Goal: Task Accomplishment & Management: Use online tool/utility

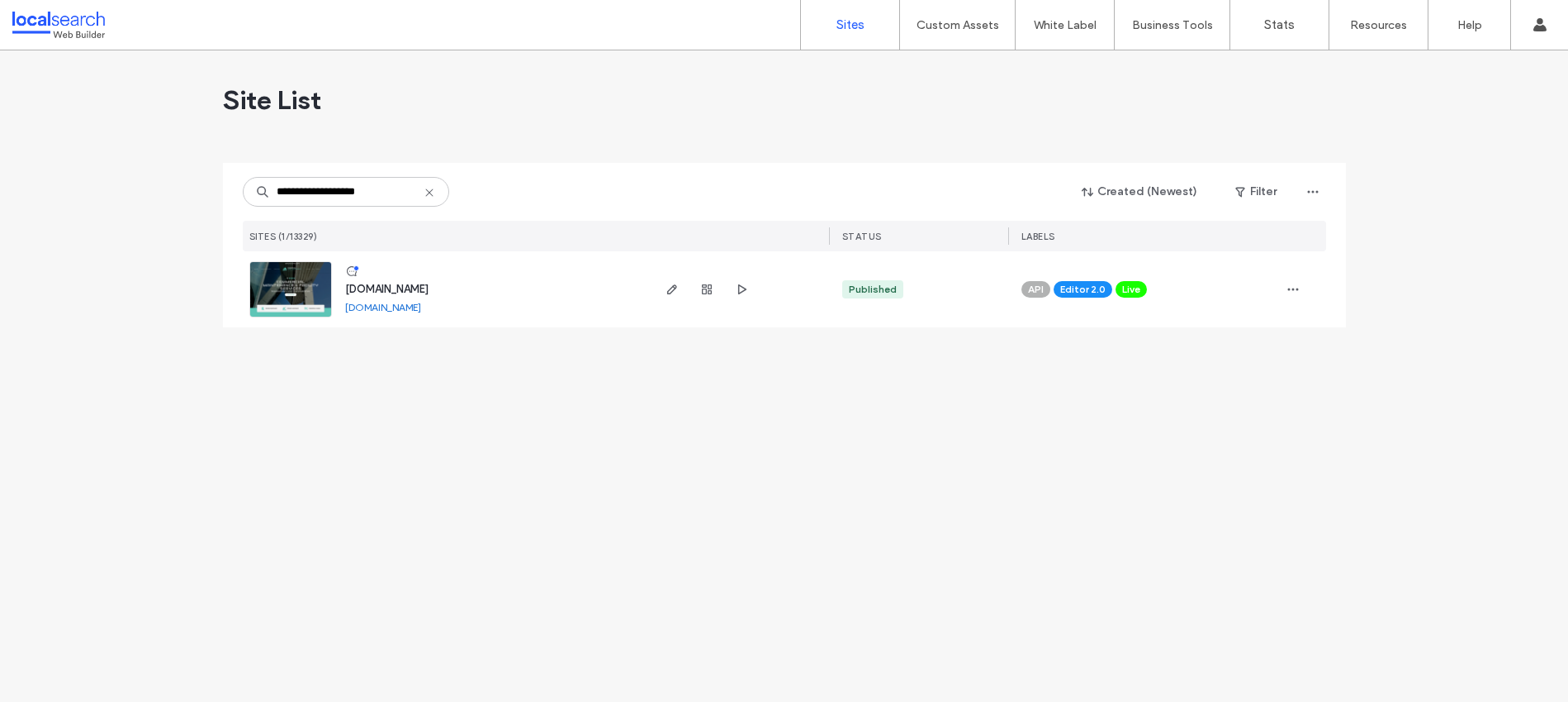
type input "**********"
click at [296, 282] on img at bounding box center [290, 318] width 81 height 112
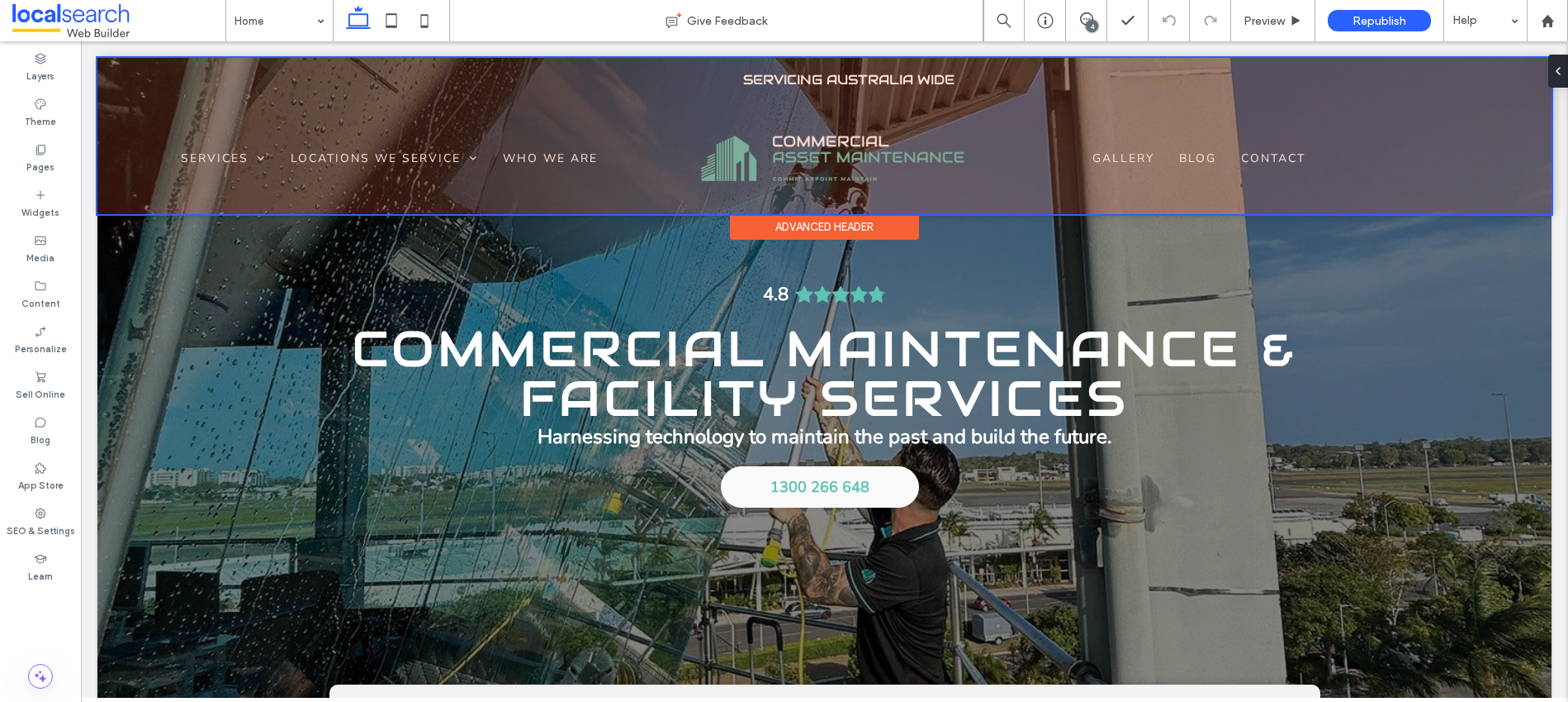
click at [1197, 151] on div at bounding box center [825, 136] width 1455 height 156
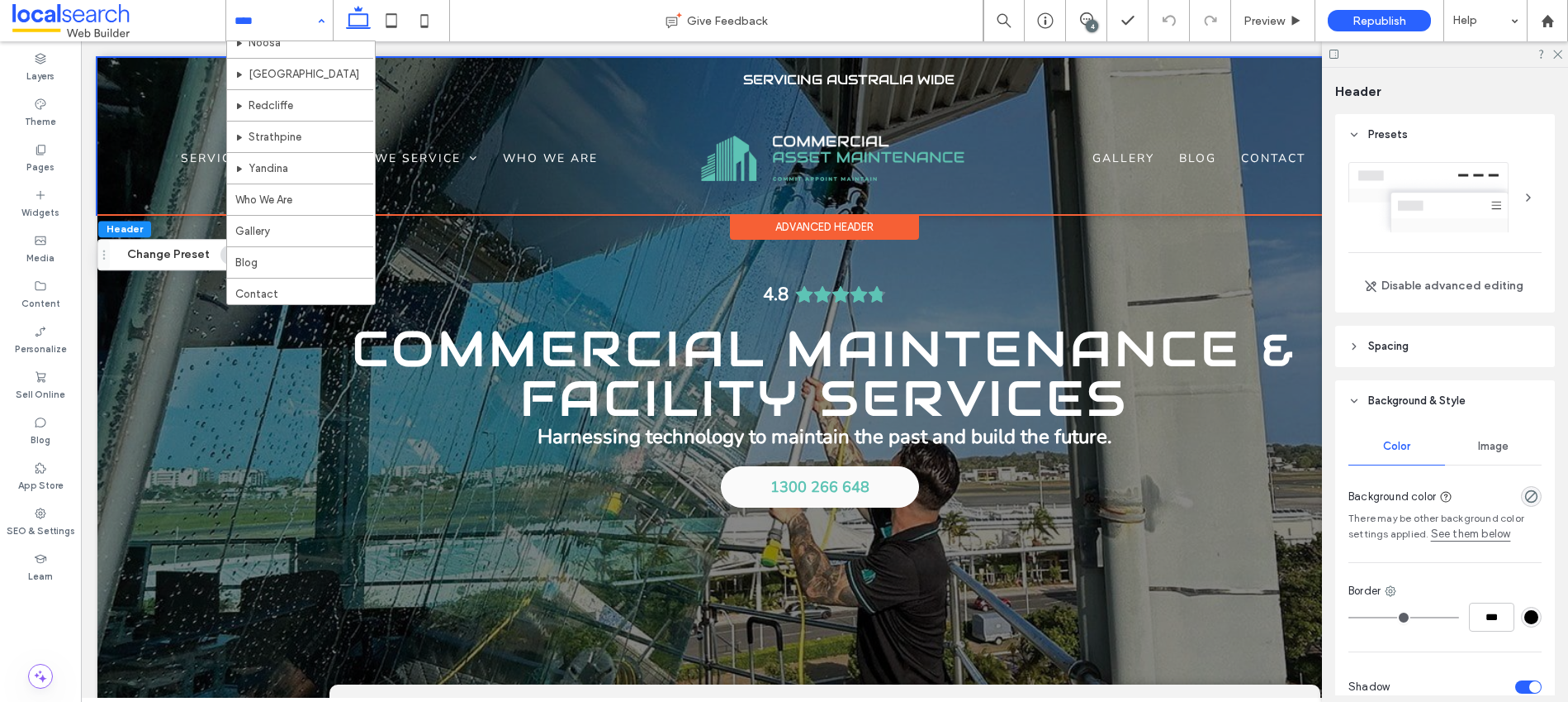
scroll to position [708, 0]
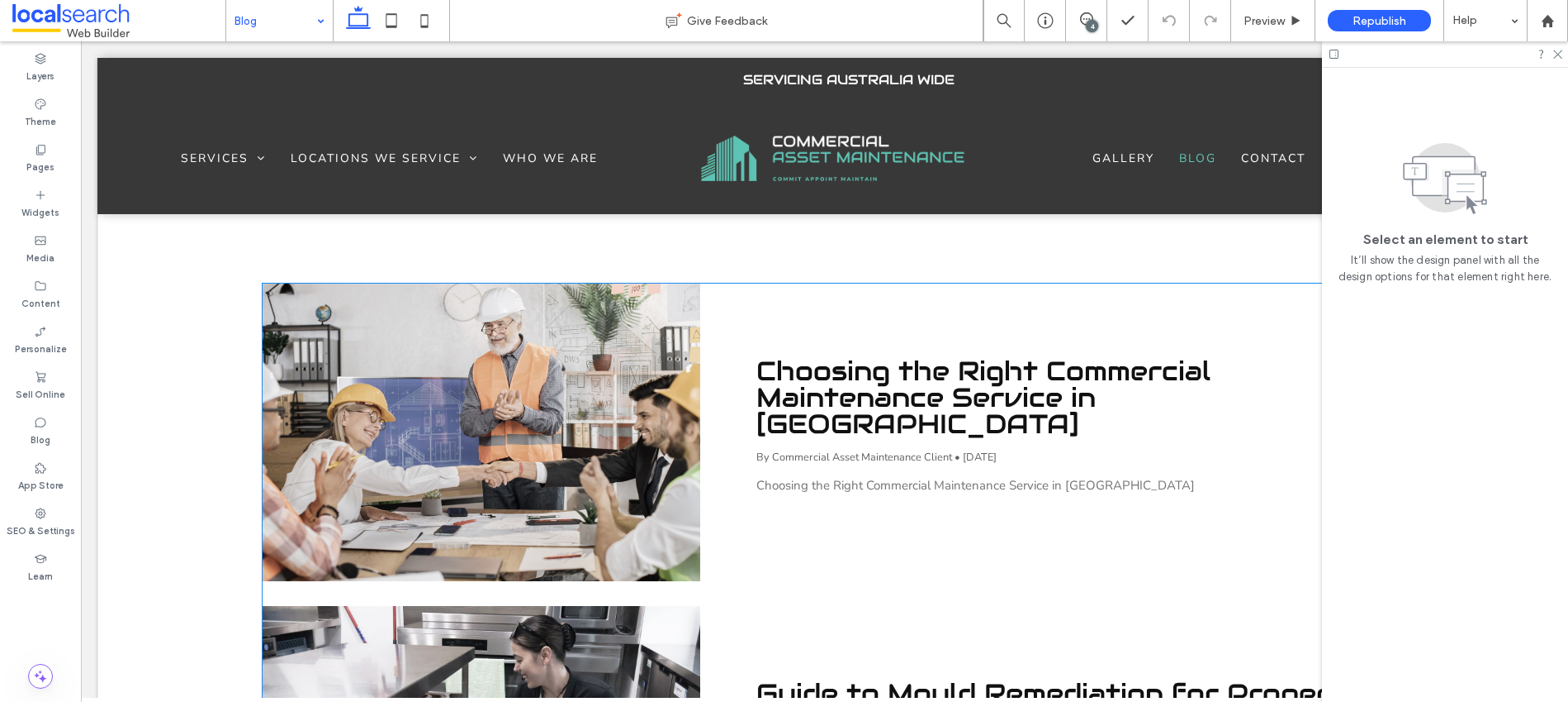
scroll to position [512, 0]
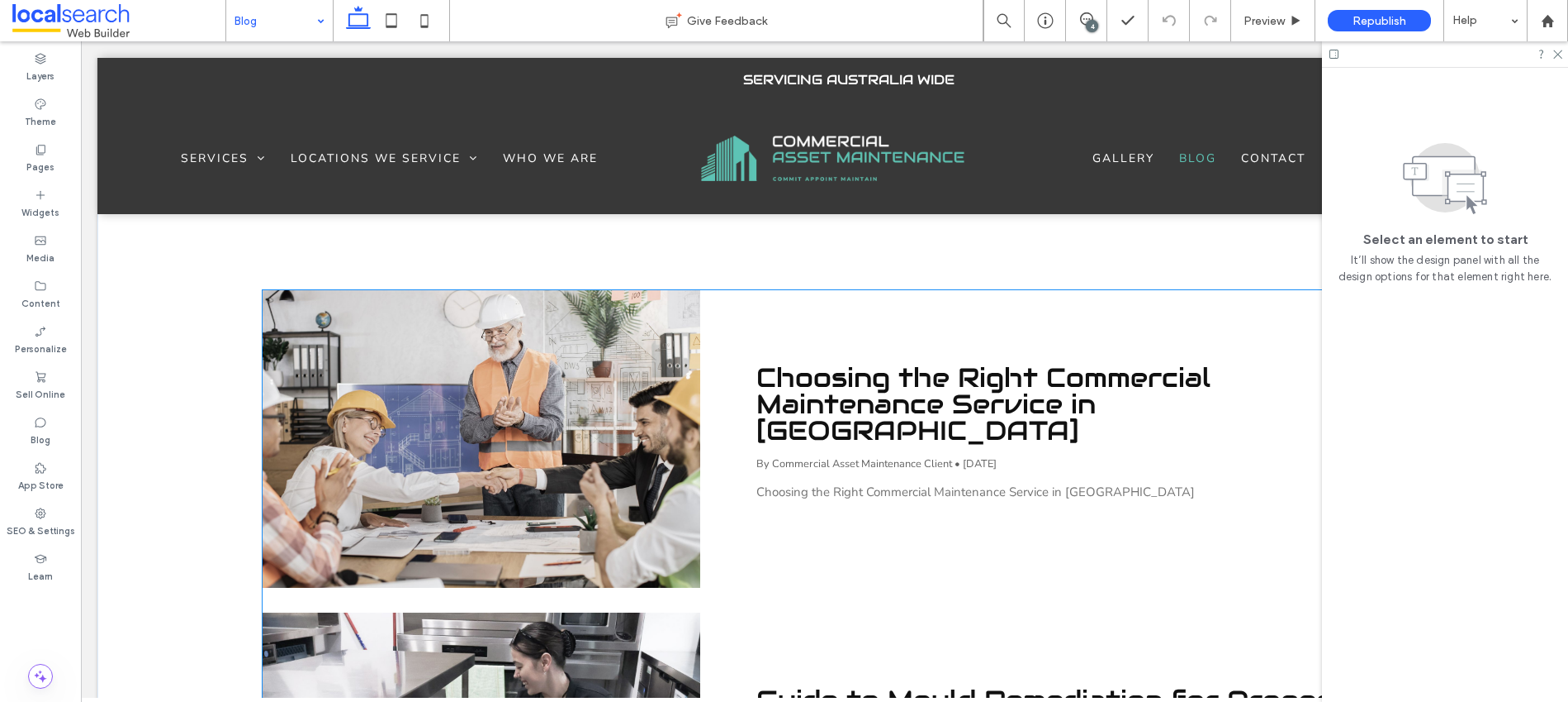
click at [490, 412] on div at bounding box center [481, 439] width 464 height 316
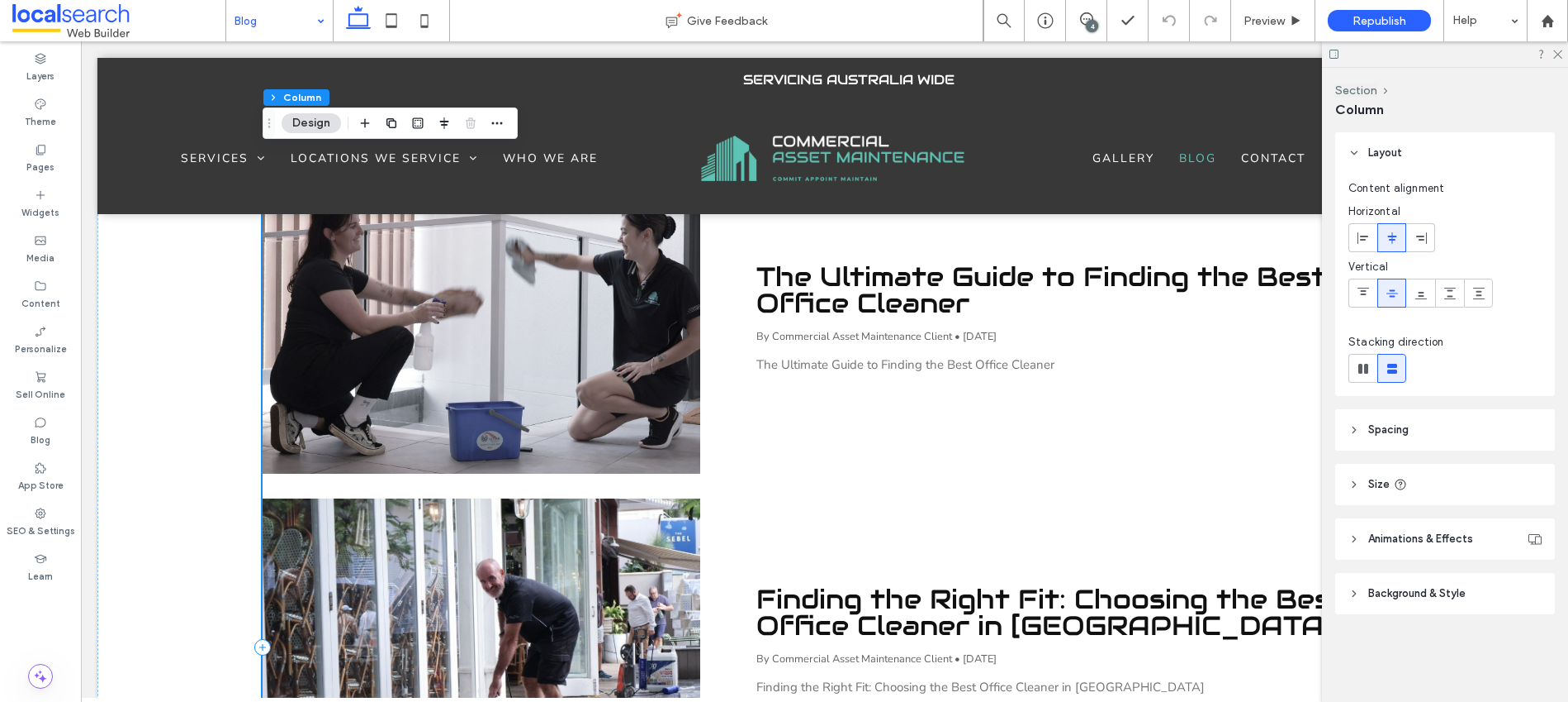
scroll to position [1060, 0]
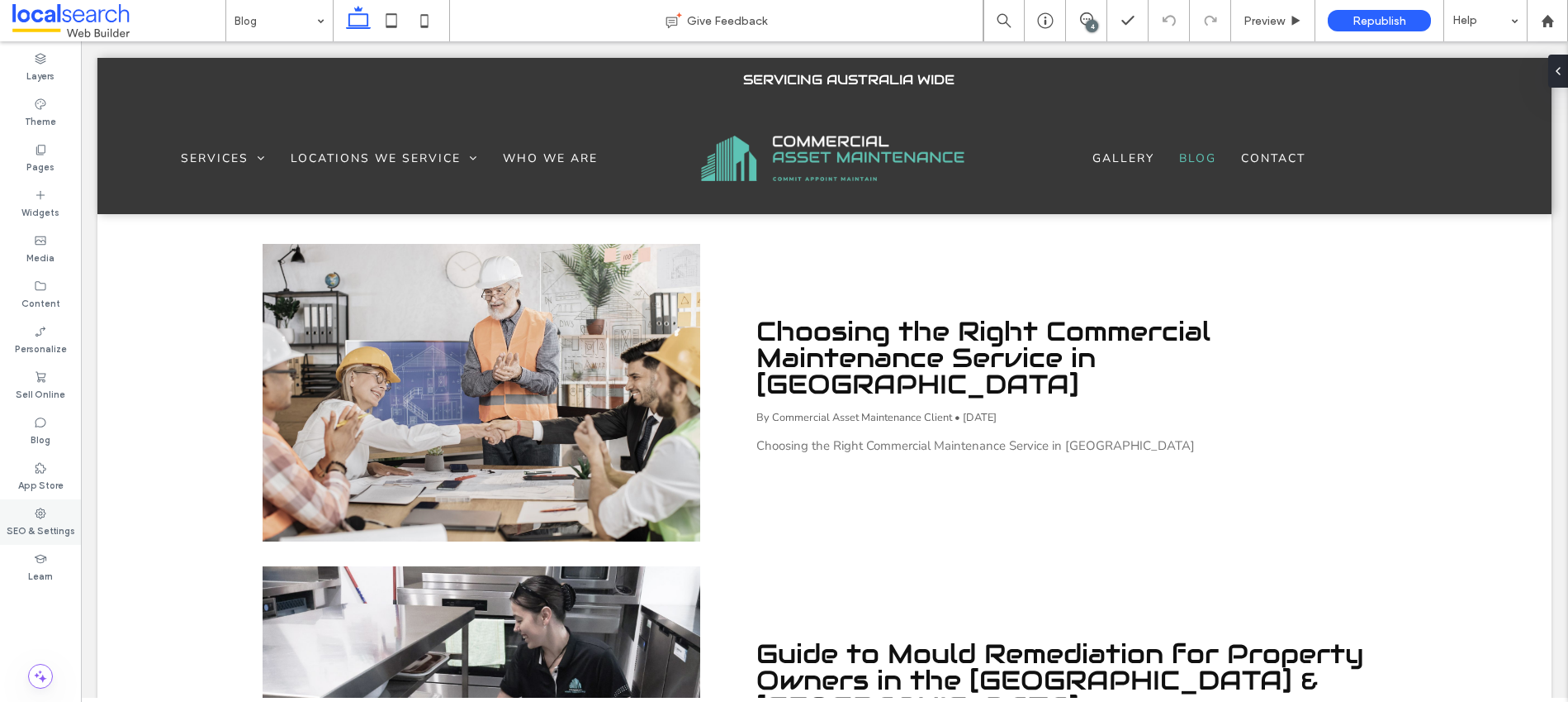
click at [40, 522] on label "SEO & Settings" at bounding box center [41, 529] width 69 height 18
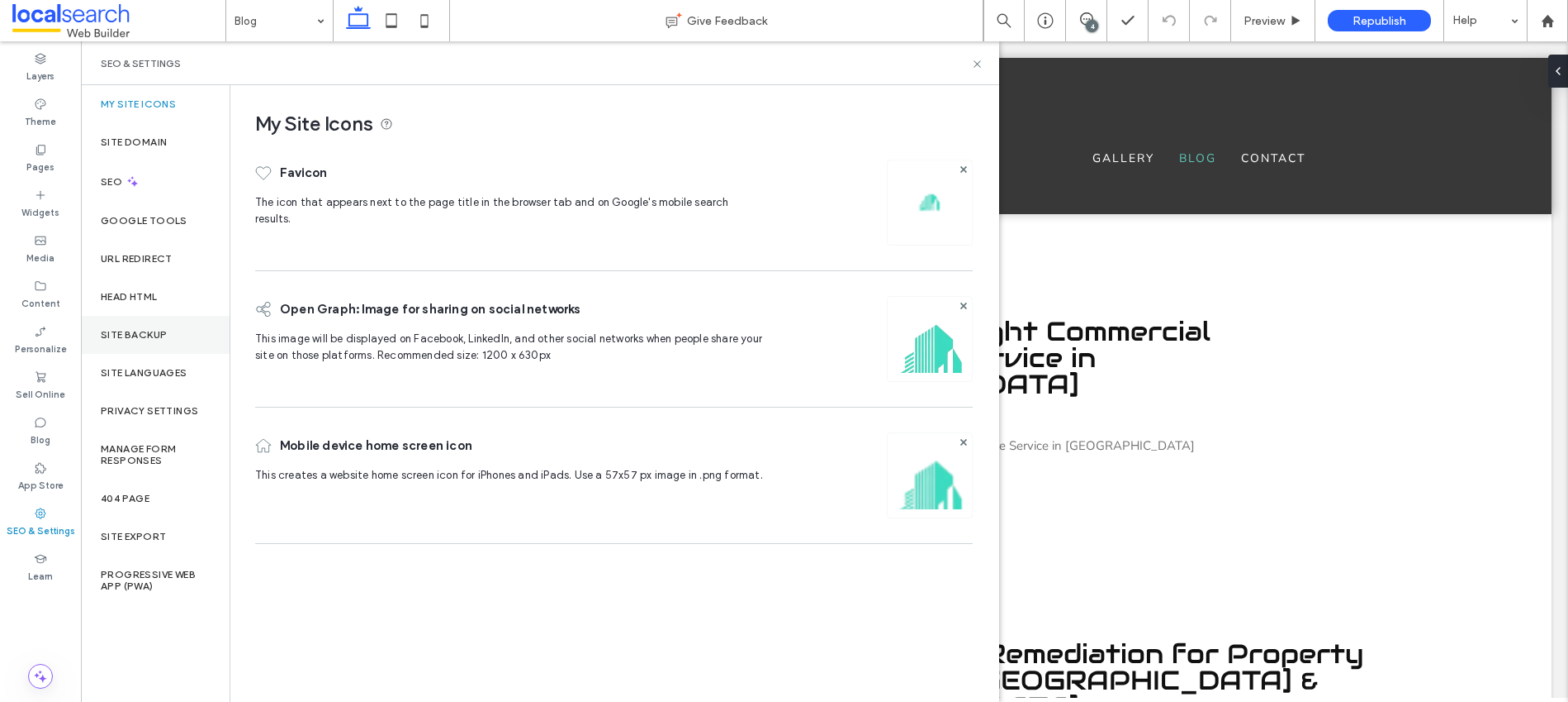
click at [150, 346] on div "Site Backup" at bounding box center [155, 335] width 149 height 38
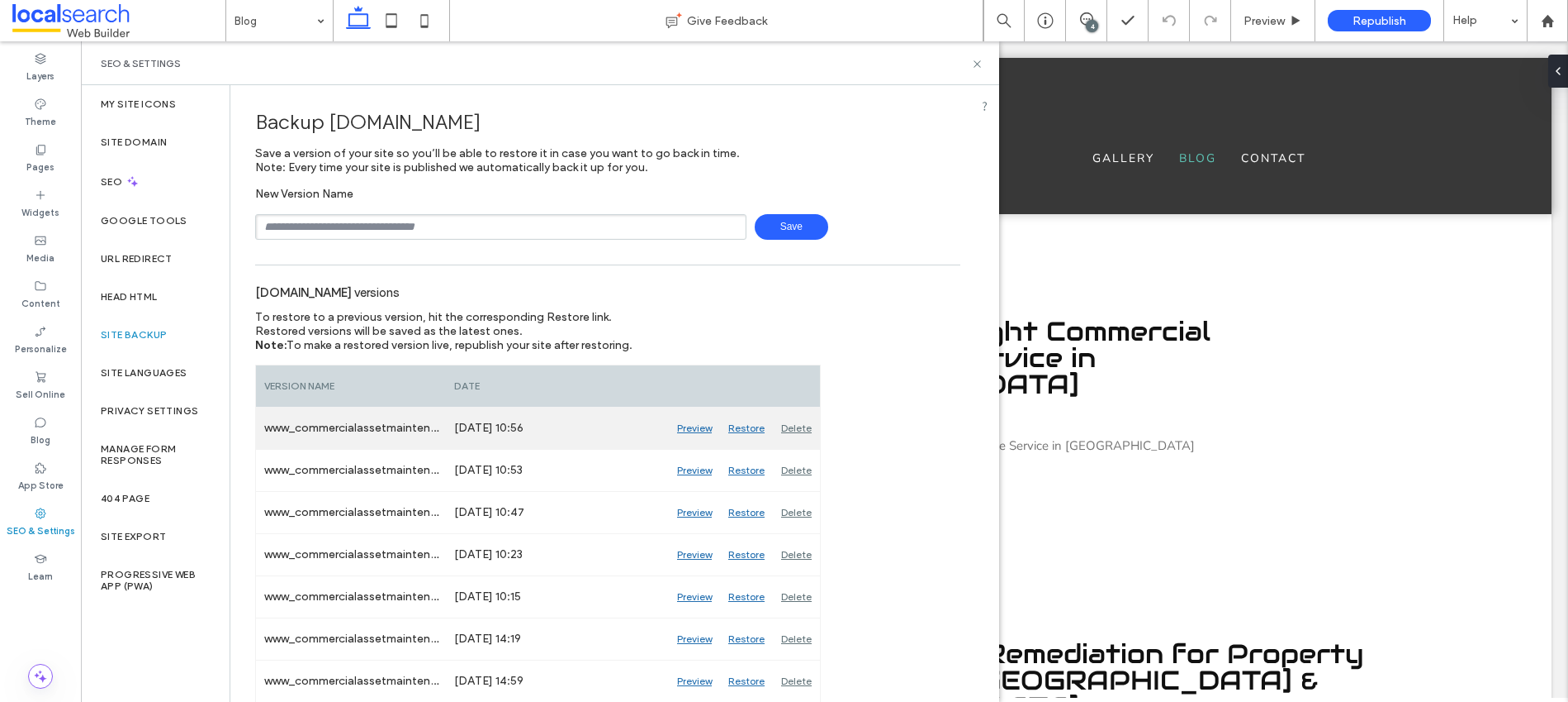
click at [699, 427] on div "Preview" at bounding box center [694, 428] width 51 height 42
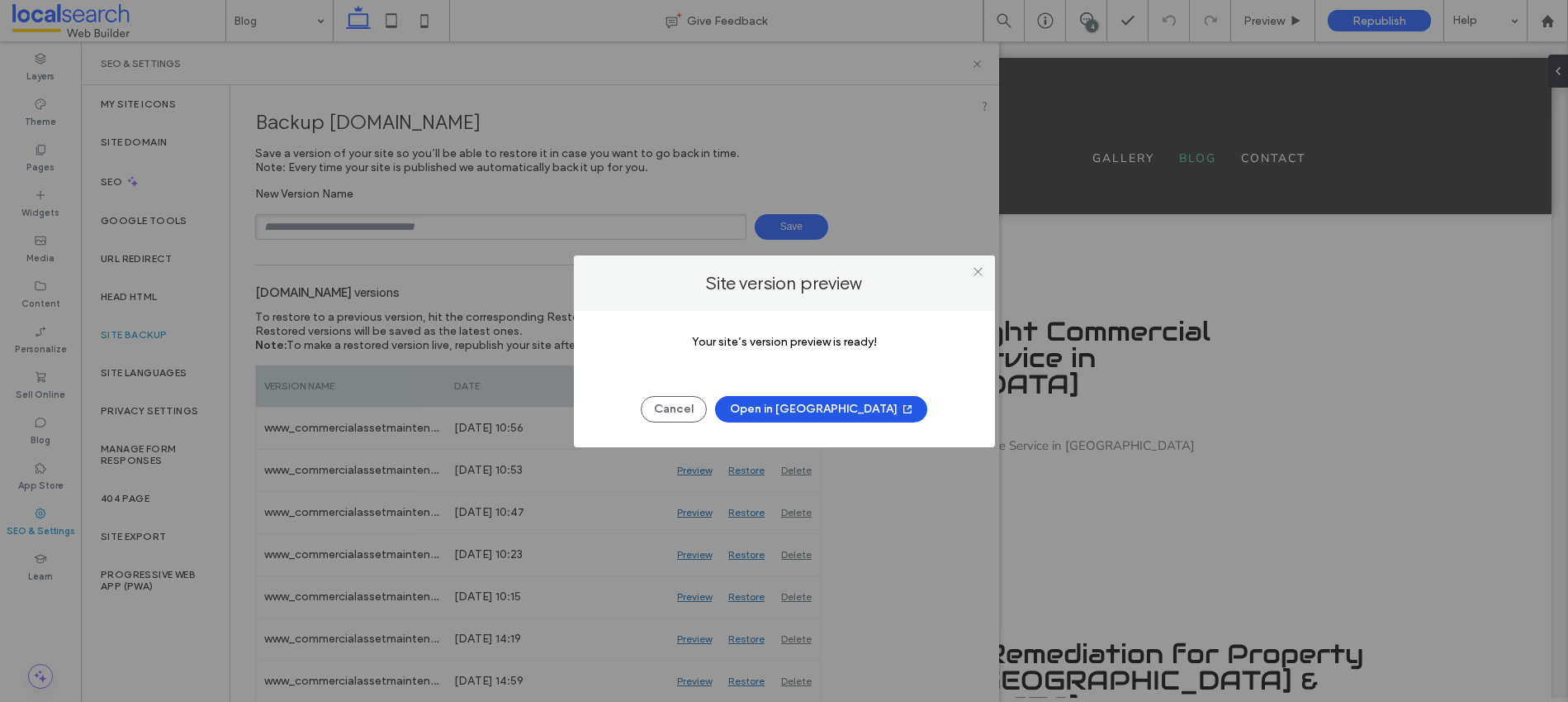
click at [857, 414] on button "Open in New Tab" at bounding box center [821, 408] width 212 height 26
